Goal: Navigation & Orientation: Find specific page/section

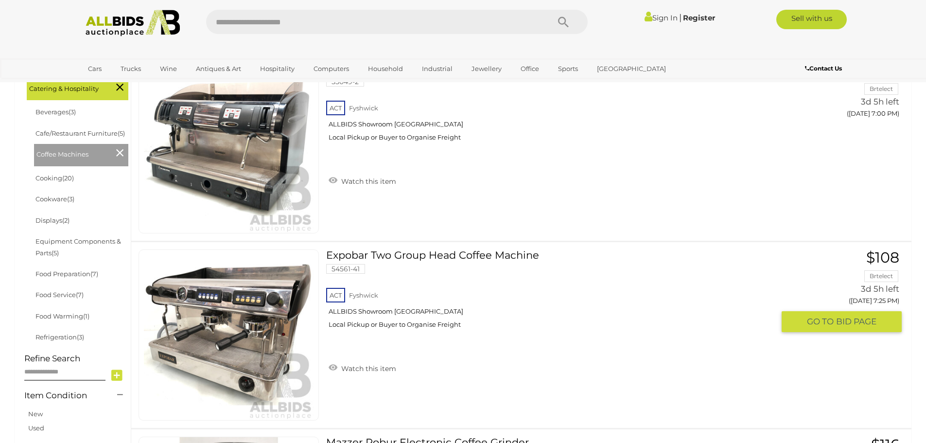
scroll to position [243, 0]
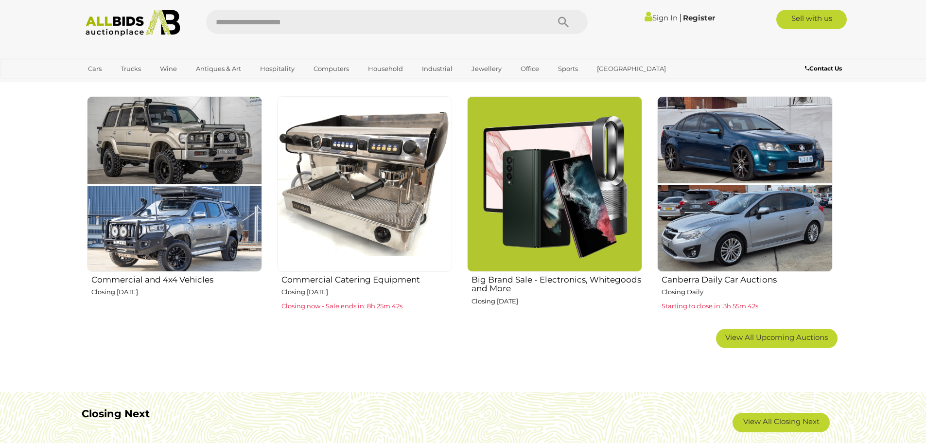
scroll to position [583, 0]
click at [360, 184] on img at bounding box center [364, 183] width 175 height 175
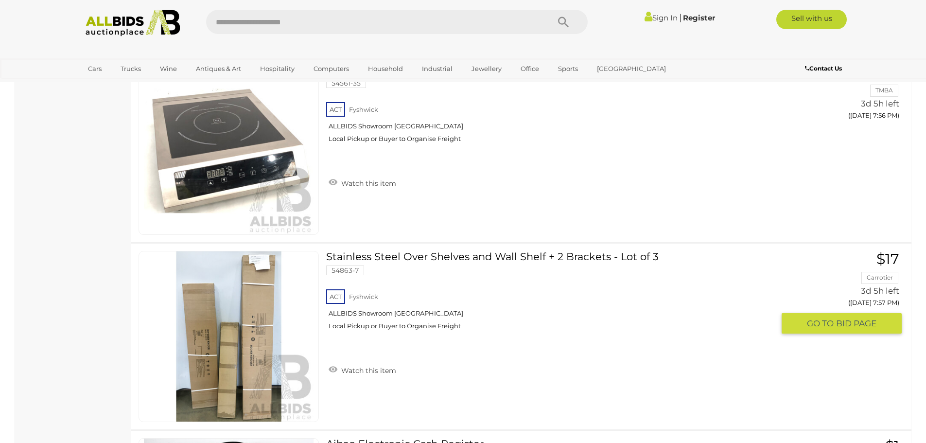
scroll to position [5540, 0]
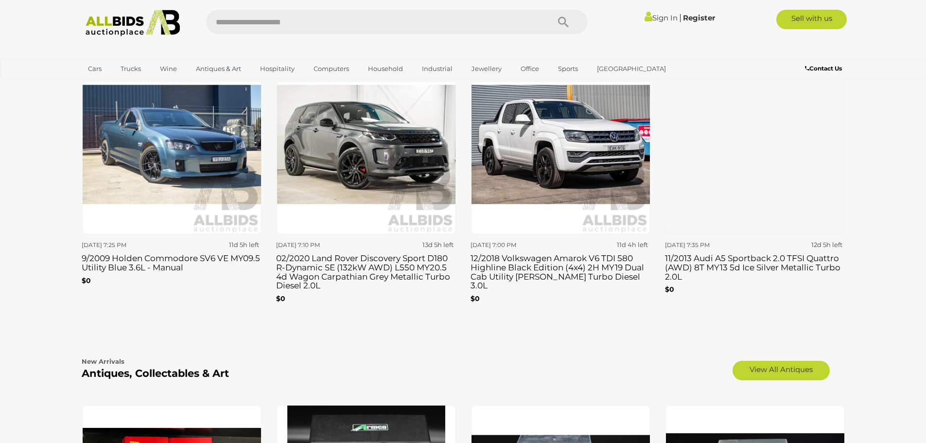
scroll to position [1361, 0]
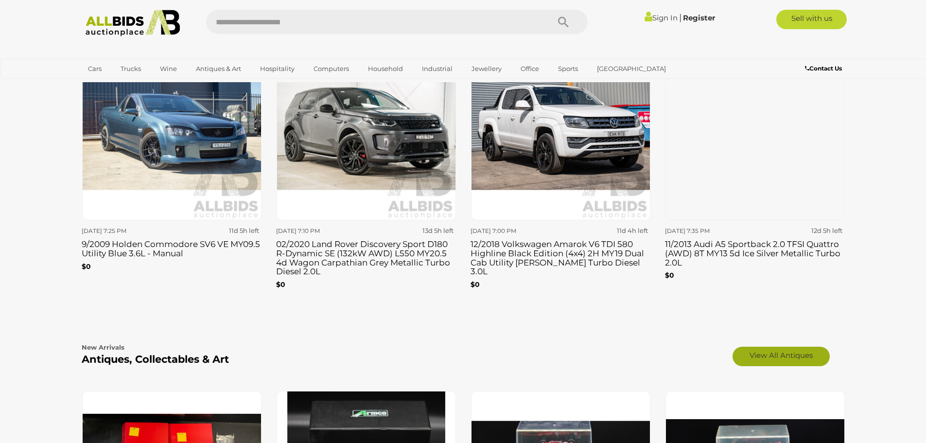
click at [761, 353] on link "View All Antiques" at bounding box center [780, 355] width 97 height 19
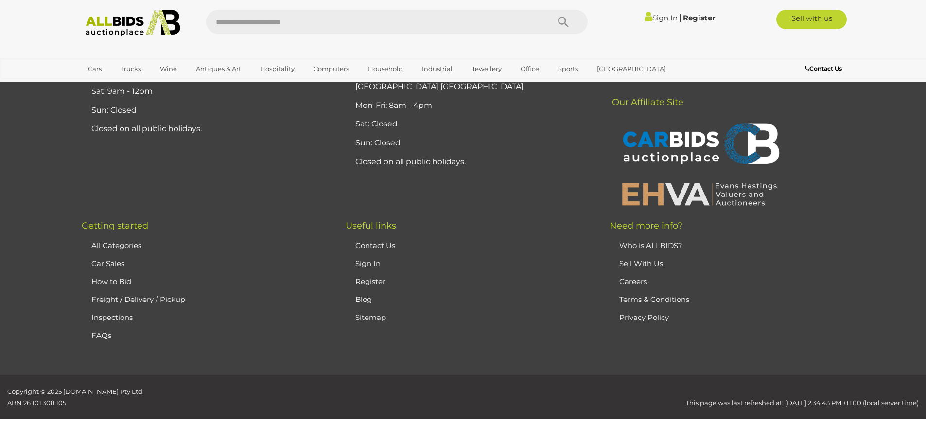
scroll to position [9414, 0]
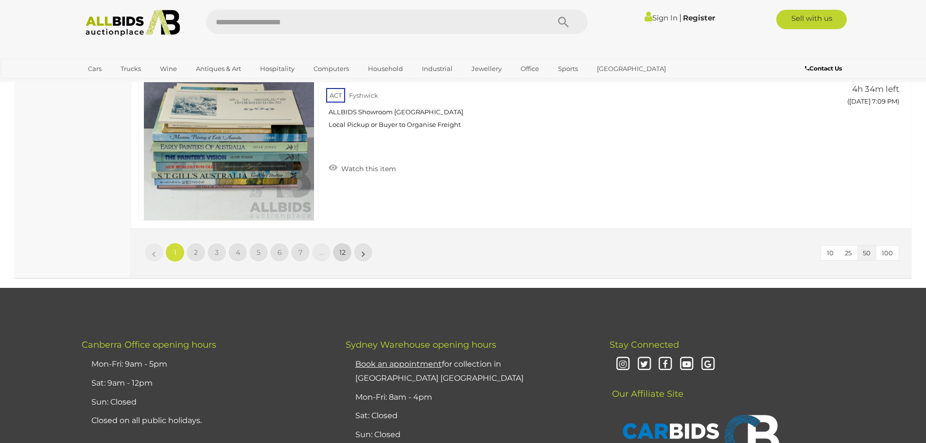
click at [340, 252] on span "12" at bounding box center [342, 252] width 6 height 9
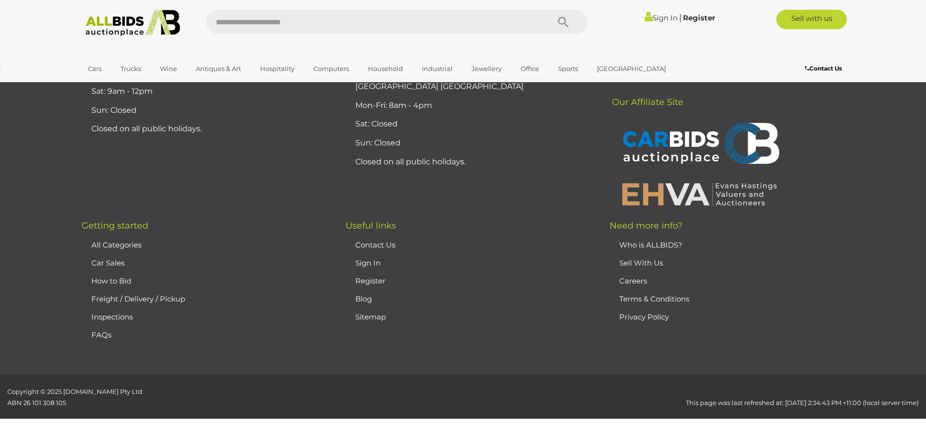
scroll to position [190, 0]
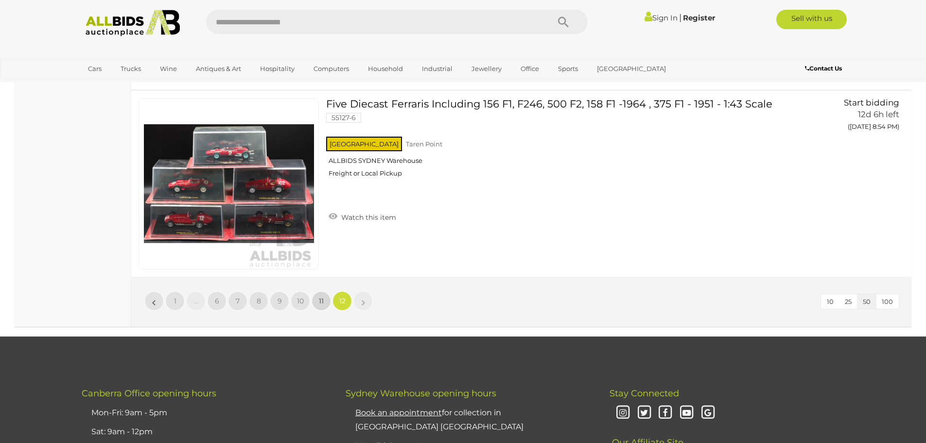
click at [317, 301] on link "11" at bounding box center [321, 300] width 19 height 19
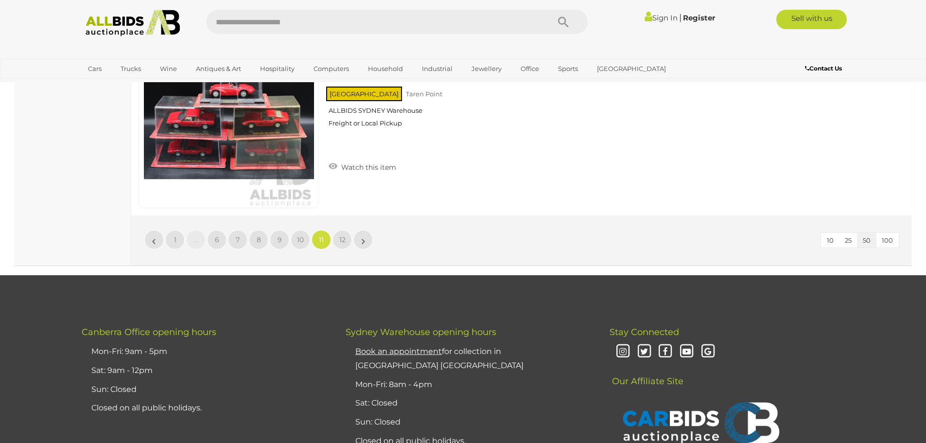
scroll to position [9365, 0]
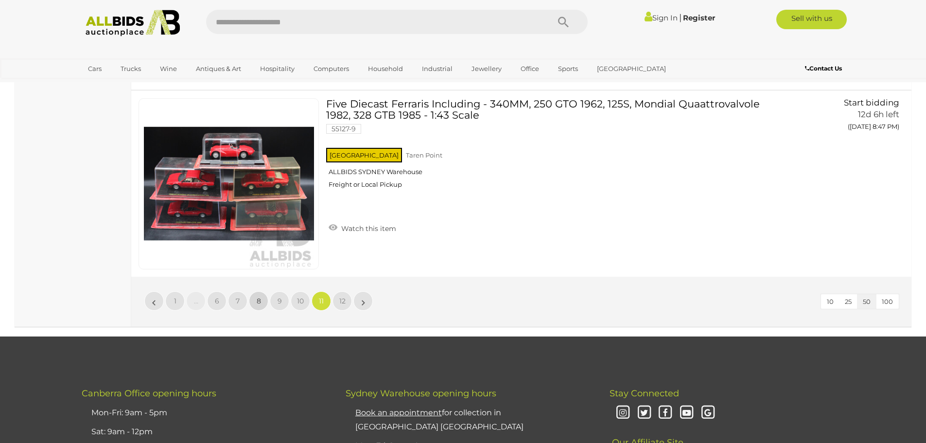
click at [260, 297] on span "8" at bounding box center [259, 300] width 4 height 9
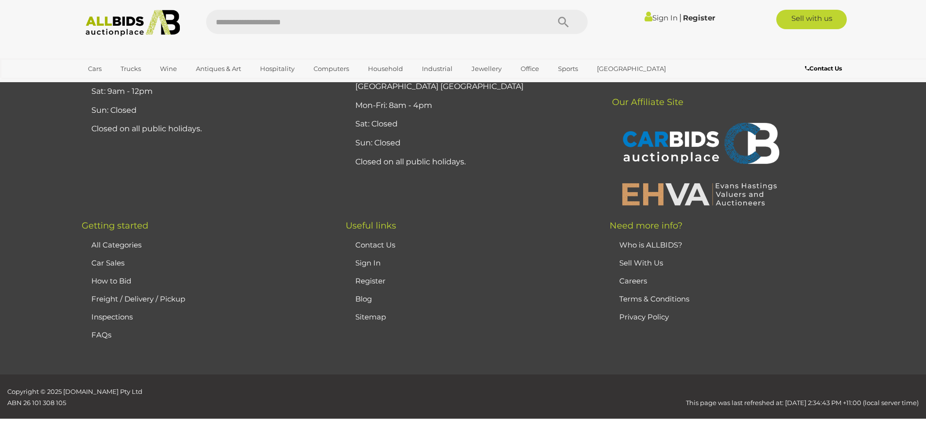
scroll to position [190, 0]
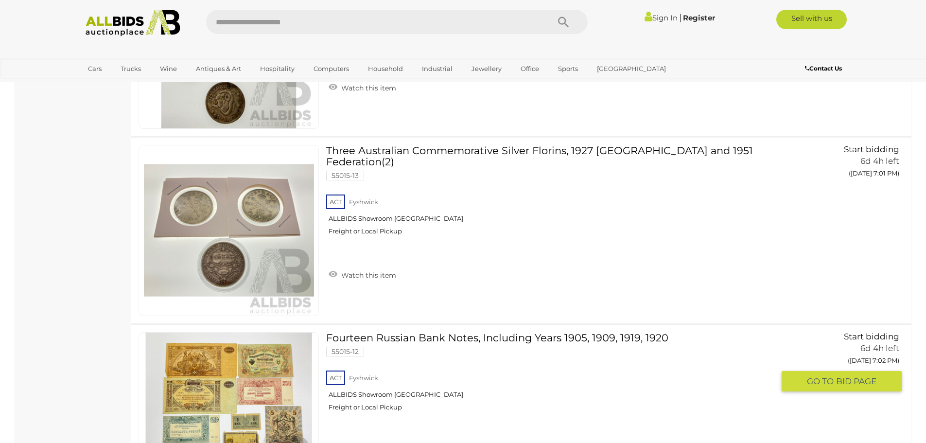
scroll to position [9520, 0]
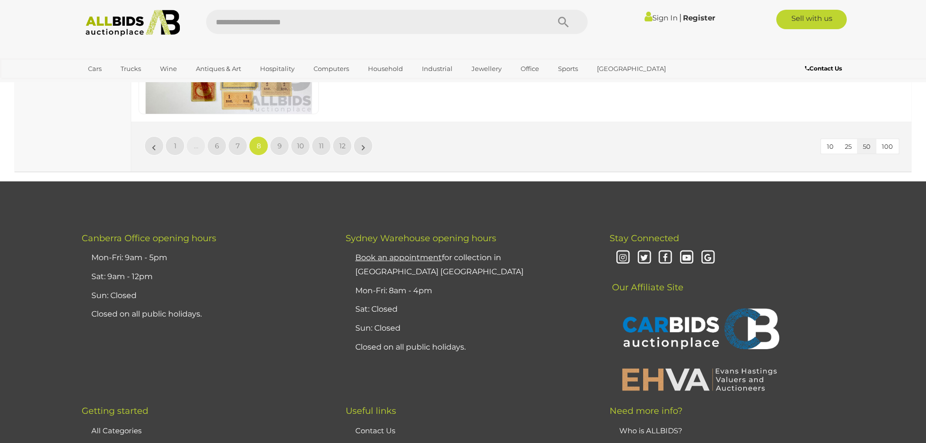
click at [275, 136] on li "9" at bounding box center [279, 145] width 19 height 19
click at [278, 145] on span "9" at bounding box center [279, 145] width 4 height 9
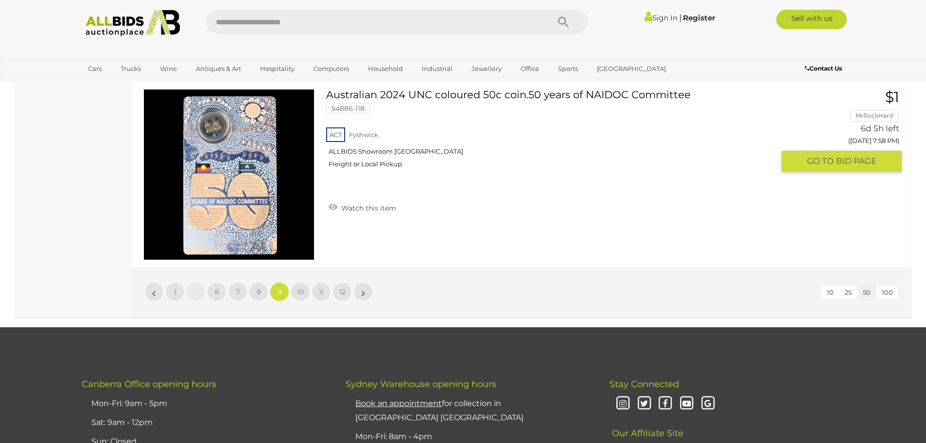
scroll to position [9423, 0]
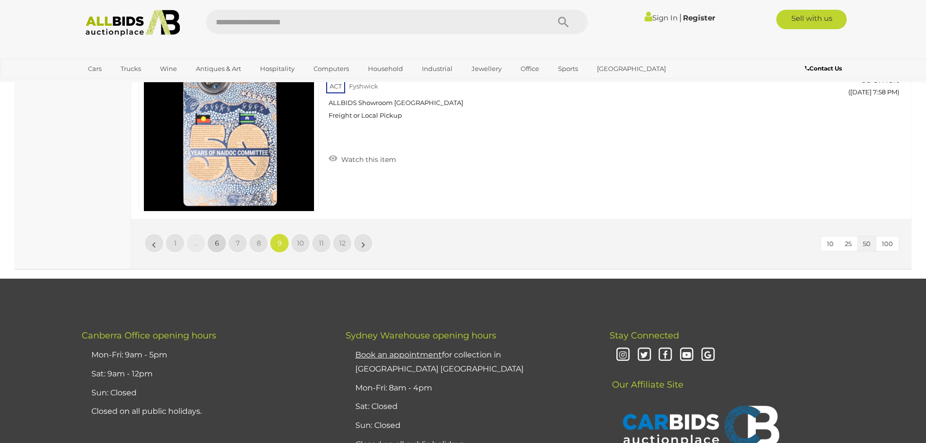
click at [221, 241] on link "6" at bounding box center [216, 242] width 19 height 19
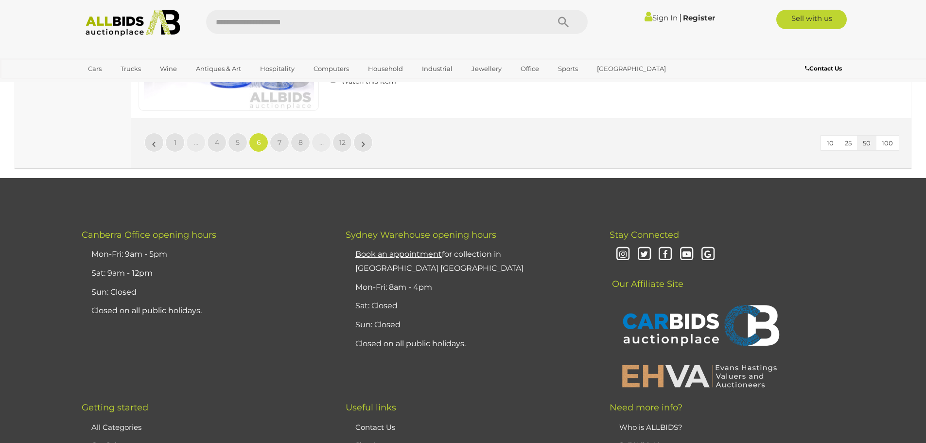
scroll to position [9666, 0]
